Goal: Task Accomplishment & Management: Use online tool/utility

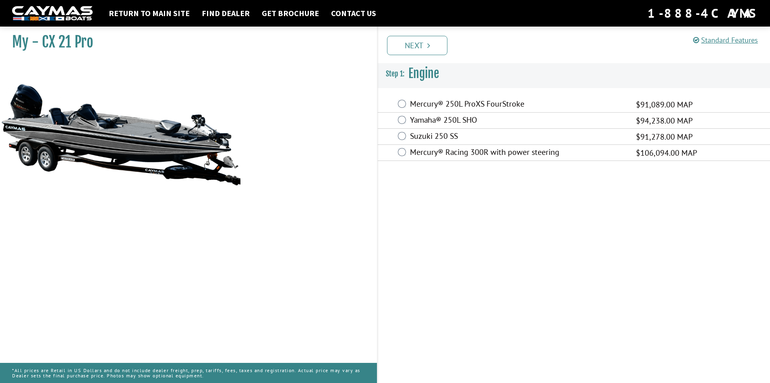
click at [411, 153] on label "Mercury® Racing 300R with power steering" at bounding box center [518, 153] width 216 height 12
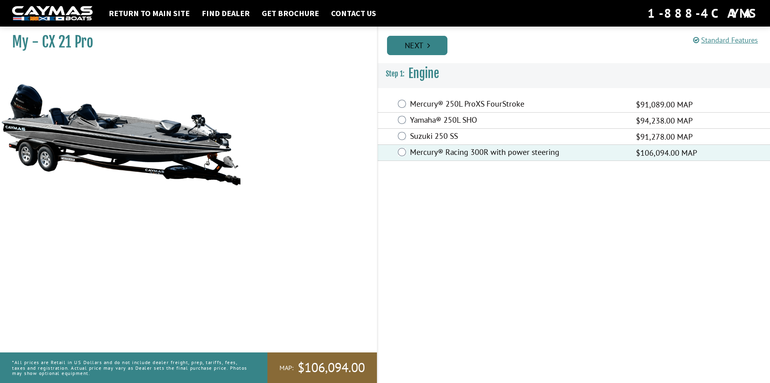
click at [418, 51] on link "Next" at bounding box center [417, 45] width 60 height 19
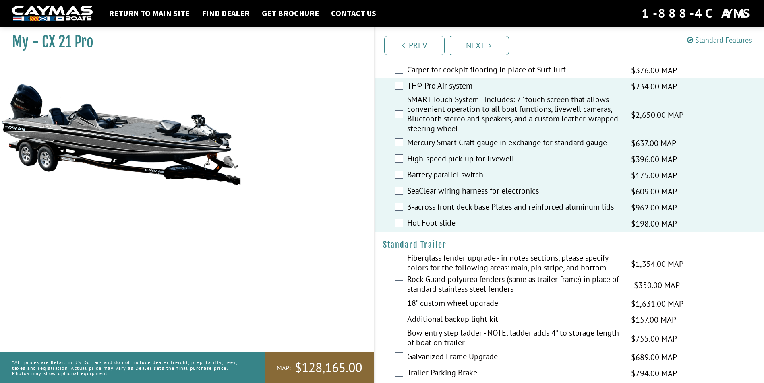
scroll to position [992, 0]
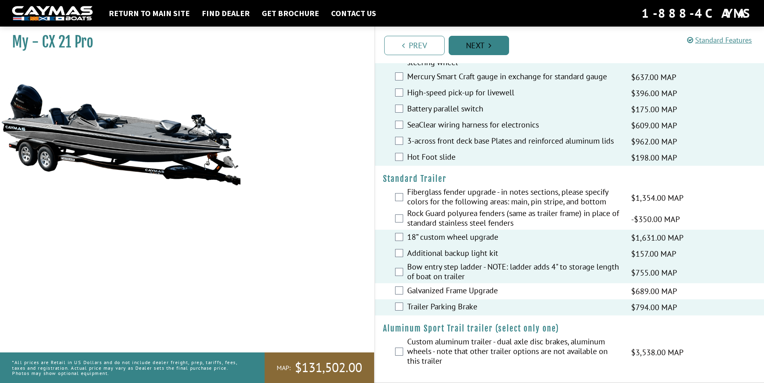
click at [483, 41] on link "Next" at bounding box center [479, 45] width 60 height 19
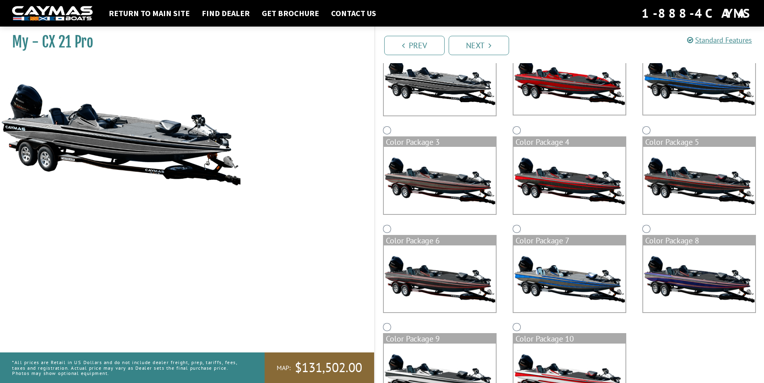
scroll to position [151, 0]
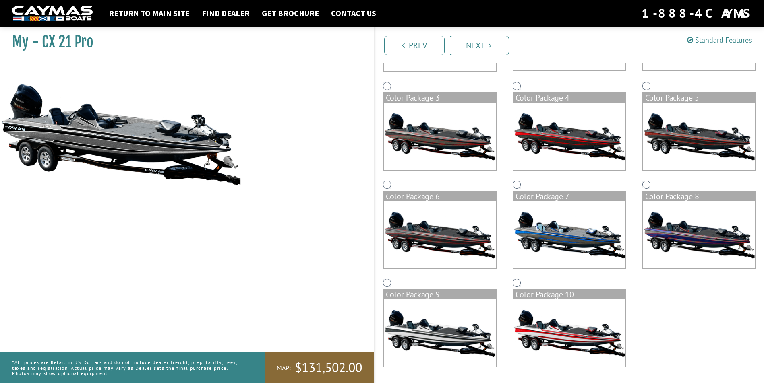
click at [431, 139] on img at bounding box center [440, 136] width 112 height 67
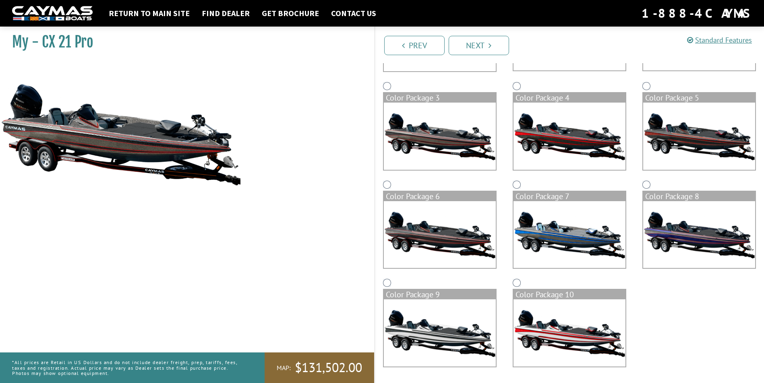
click at [456, 326] on img at bounding box center [440, 333] width 112 height 67
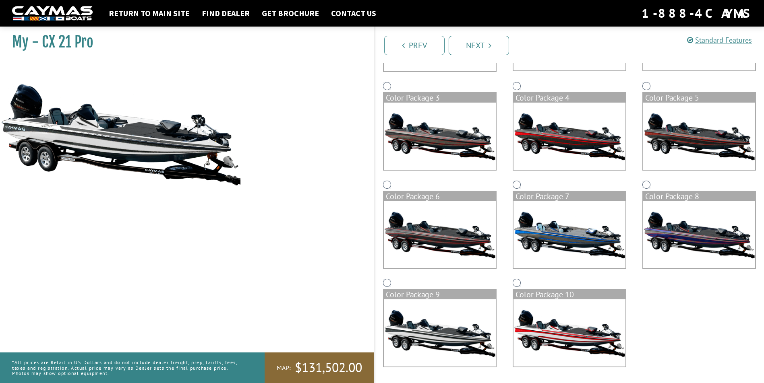
drag, startPoint x: 536, startPoint y: 335, endPoint x: 544, endPoint y: 336, distance: 8.5
click at [544, 336] on img at bounding box center [569, 333] width 112 height 67
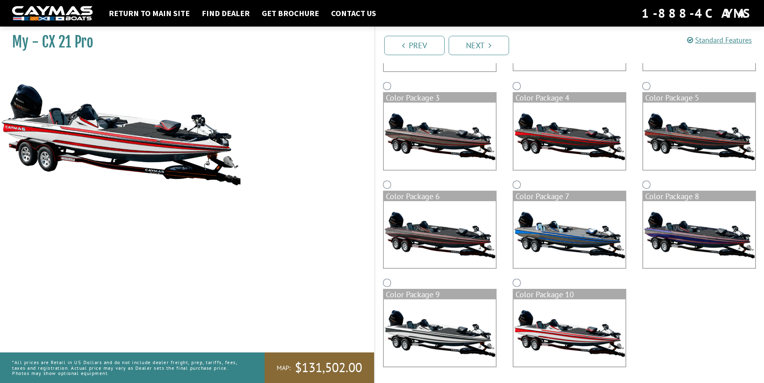
click at [450, 333] on img at bounding box center [440, 333] width 112 height 67
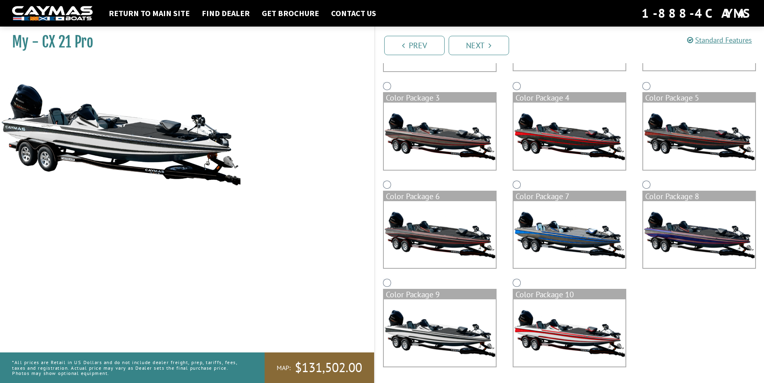
click at [554, 329] on img at bounding box center [569, 333] width 112 height 67
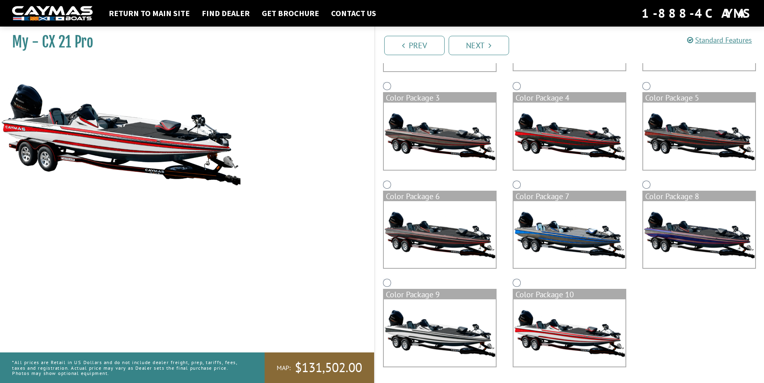
scroll to position [0, 0]
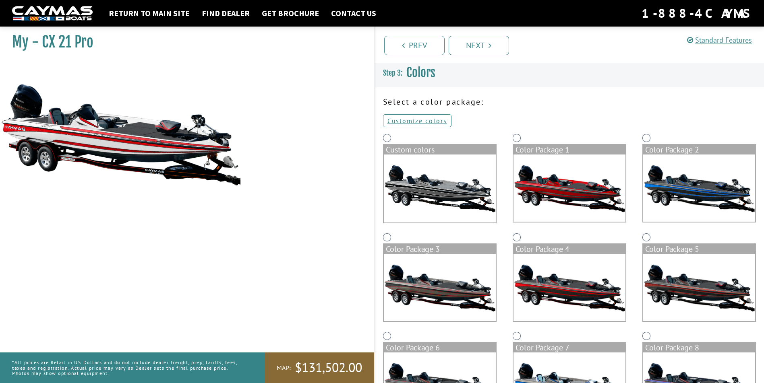
click at [422, 202] on img at bounding box center [440, 189] width 112 height 68
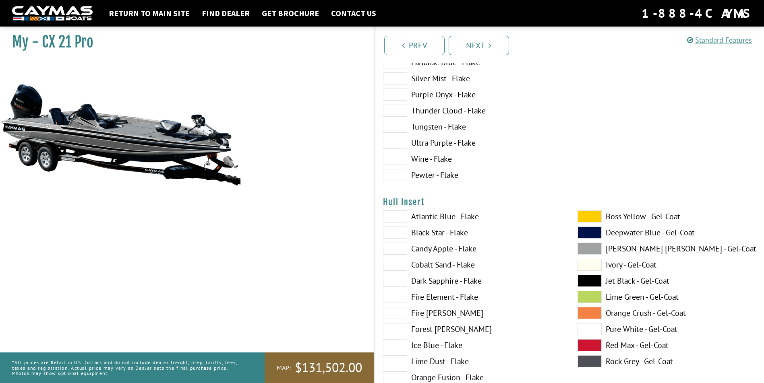
scroll to position [3946, 0]
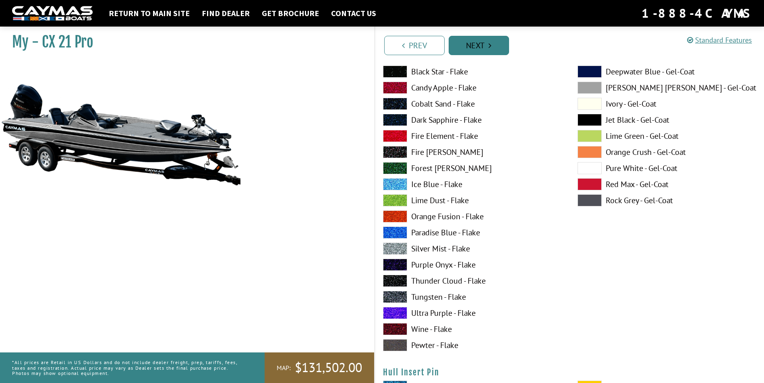
click at [476, 50] on link "Next" at bounding box center [479, 45] width 60 height 19
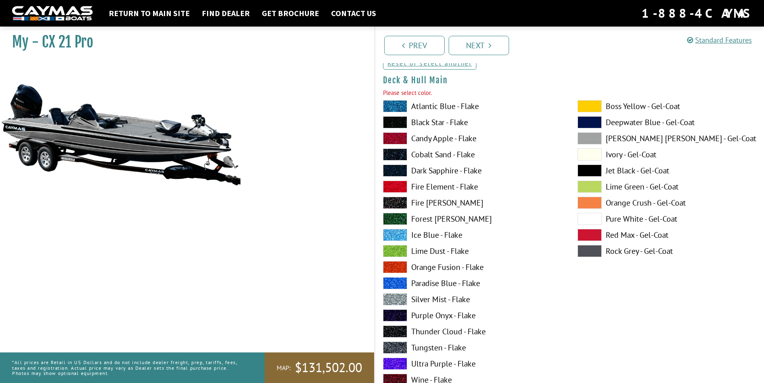
scroll to position [0, 0]
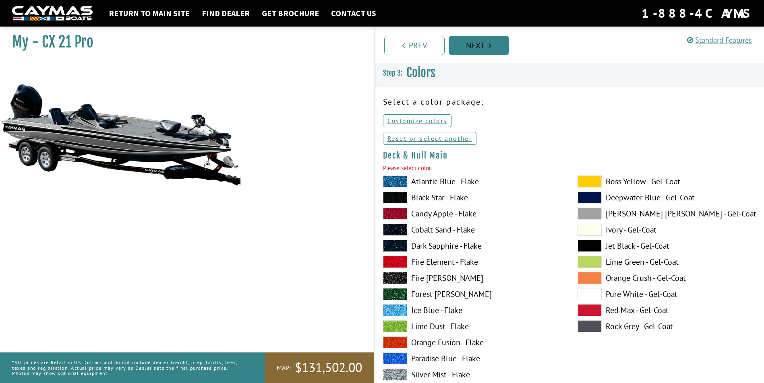
click at [468, 45] on link "Next" at bounding box center [479, 45] width 60 height 19
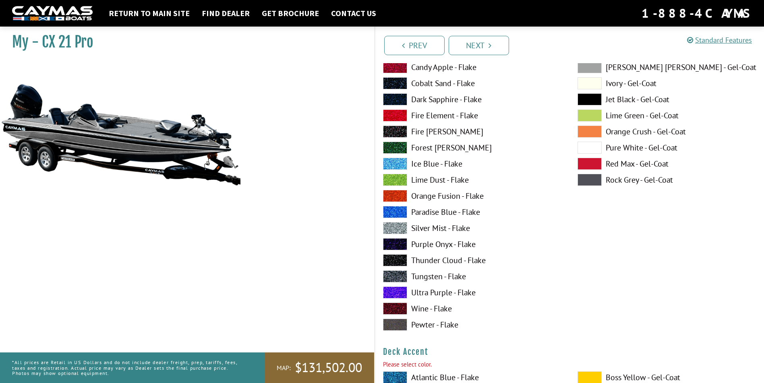
scroll to position [161, 0]
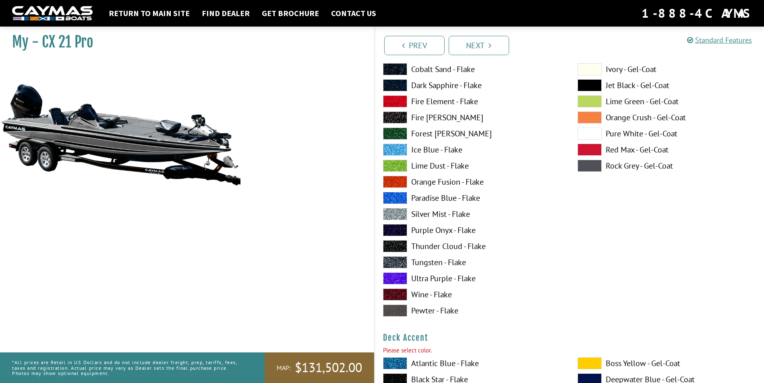
click at [431, 215] on label "Silver Mist - Flake" at bounding box center [472, 214] width 178 height 12
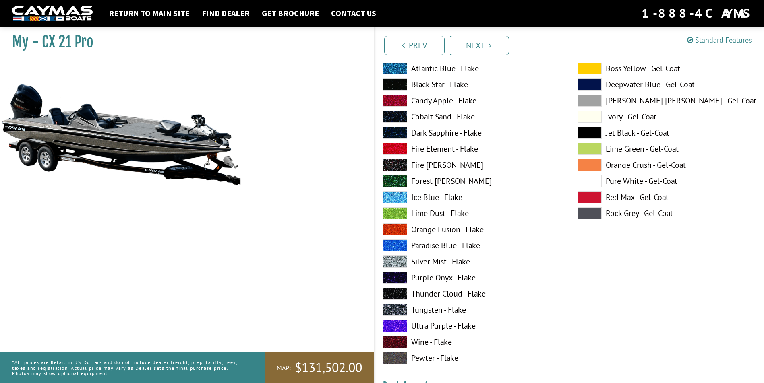
scroll to position [0, 0]
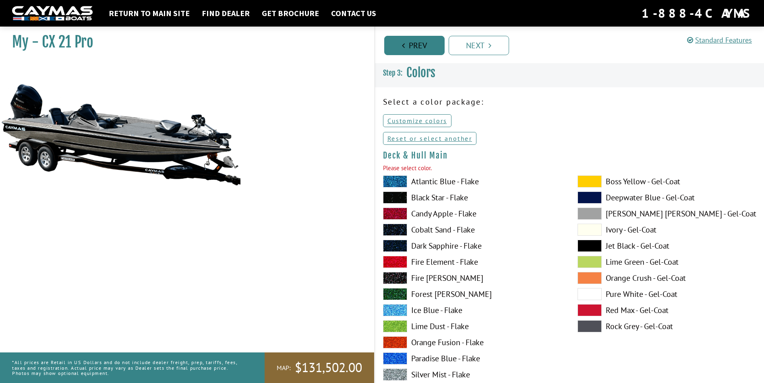
click at [411, 48] on link "Prev" at bounding box center [414, 45] width 60 height 19
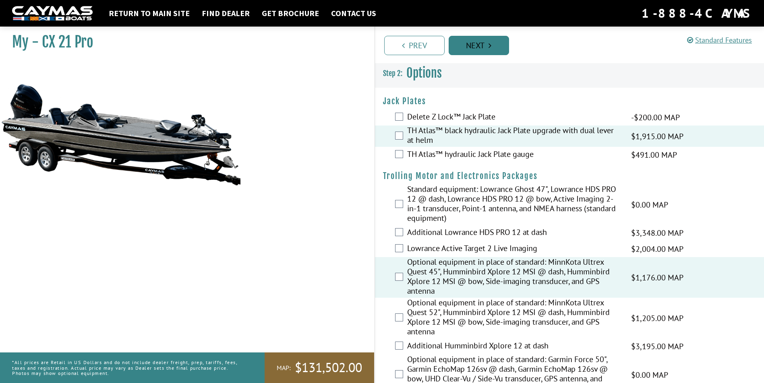
click at [474, 44] on link "Next" at bounding box center [479, 45] width 60 height 19
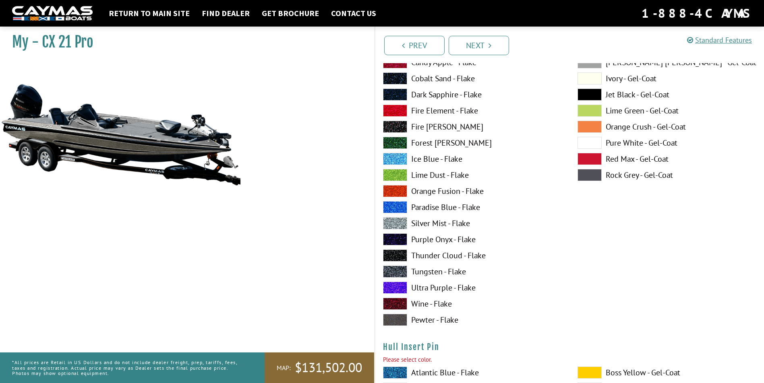
scroll to position [3849, 0]
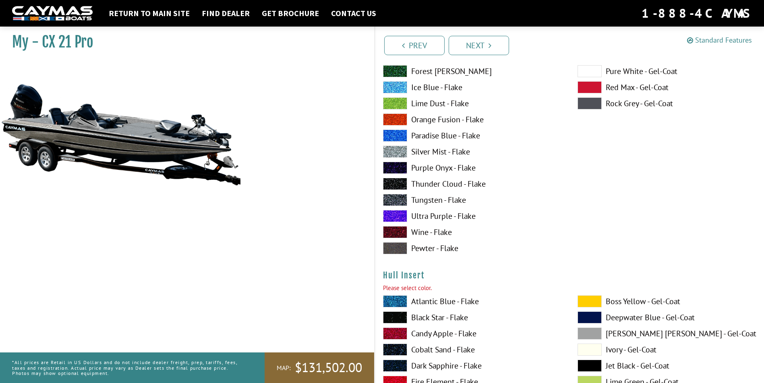
click at [716, 43] on link "Standard Features" at bounding box center [719, 39] width 65 height 9
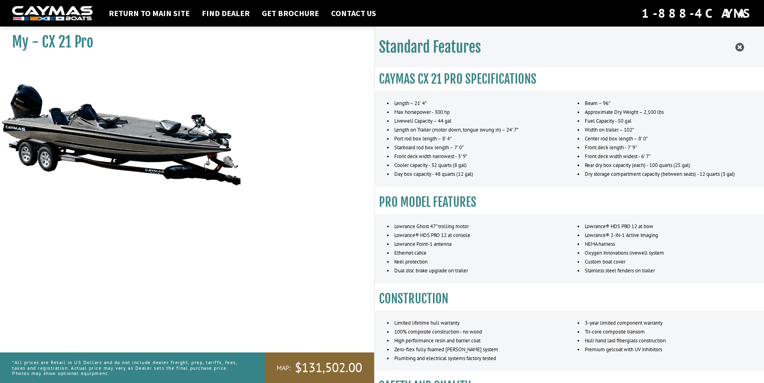
click at [743, 47] on div "Standard Features" at bounding box center [569, 47] width 389 height 41
click at [738, 47] on icon at bounding box center [739, 47] width 8 height 10
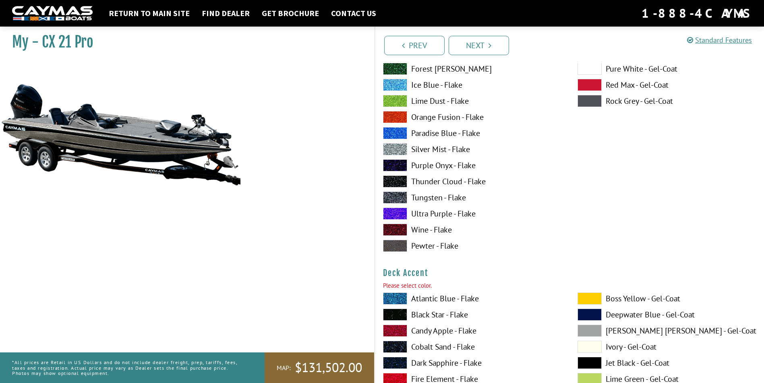
scroll to position [0, 0]
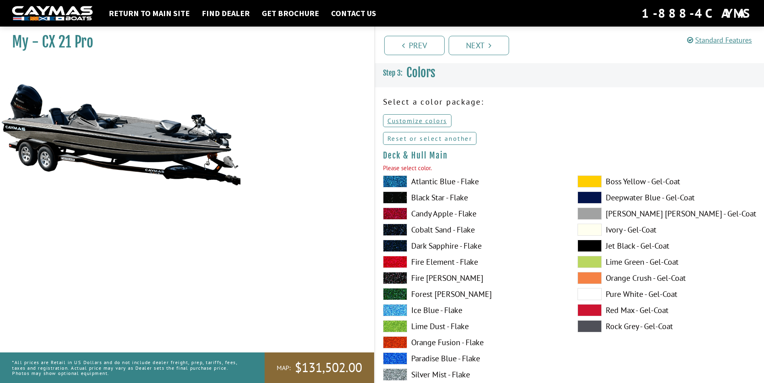
click at [421, 138] on link "Reset or select another" at bounding box center [430, 138] width 94 height 13
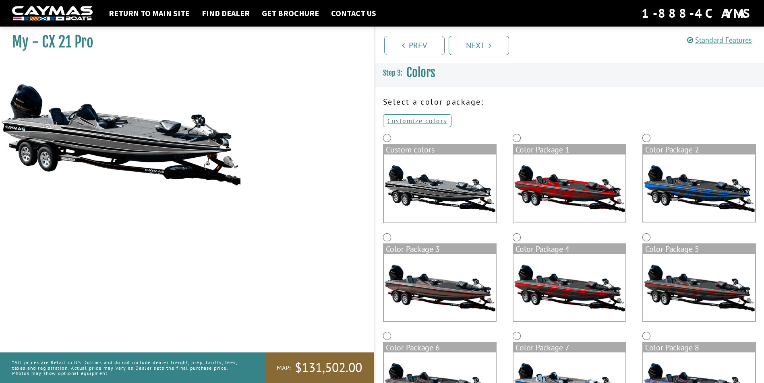
scroll to position [151, 0]
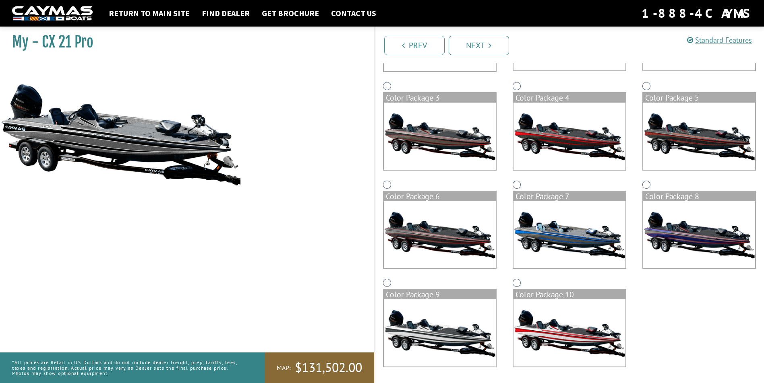
click at [545, 320] on img at bounding box center [569, 333] width 112 height 67
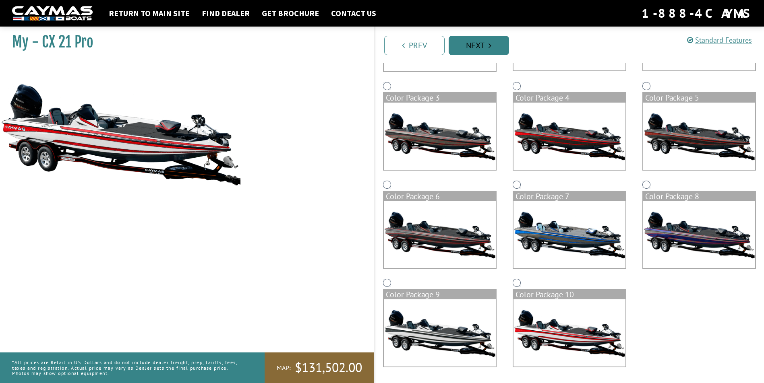
click at [483, 42] on link "Next" at bounding box center [479, 45] width 60 height 19
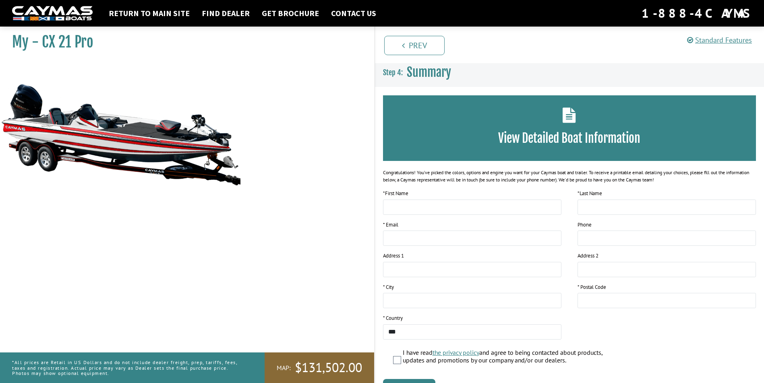
scroll to position [49, 0]
